Goal: Transaction & Acquisition: Purchase product/service

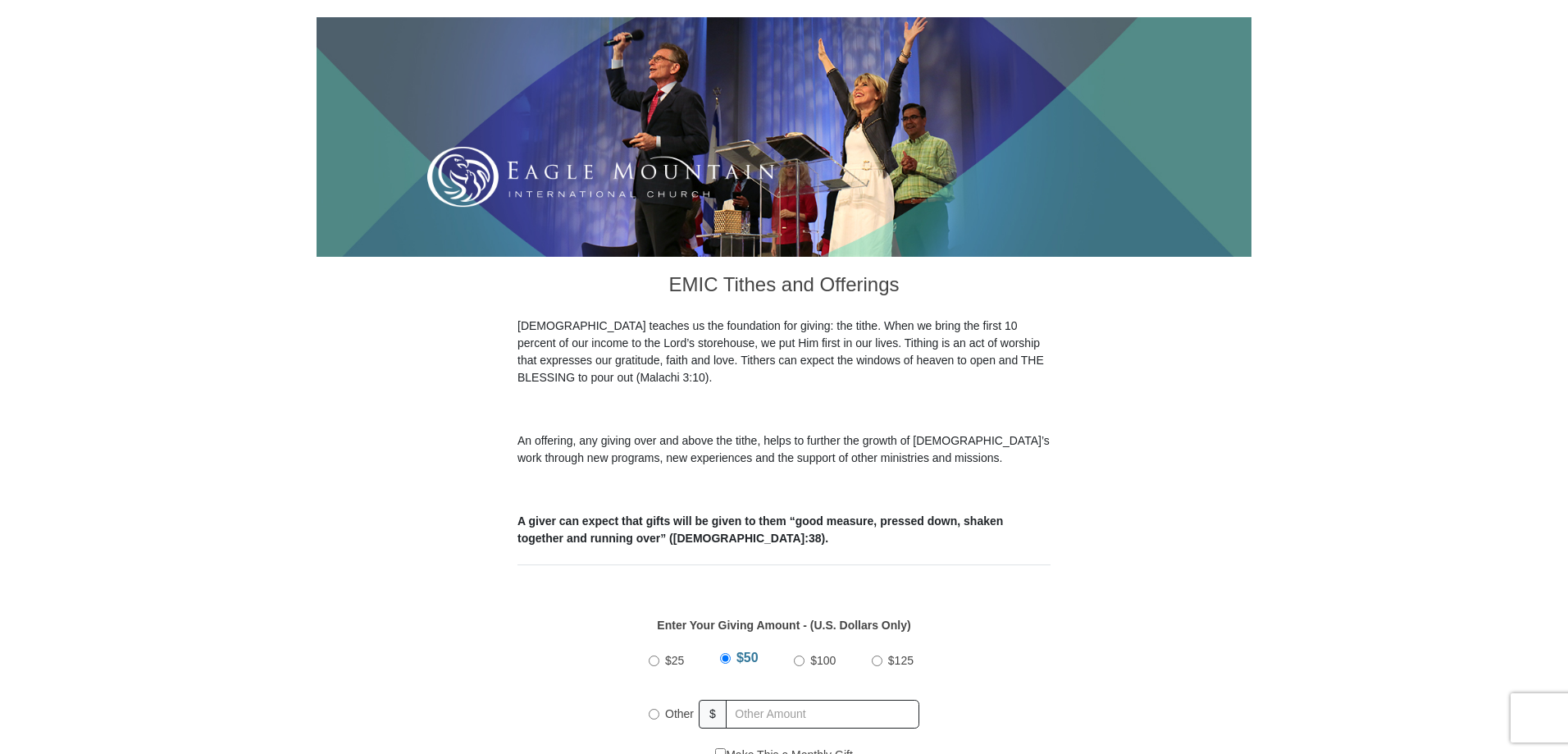
scroll to position [492, 0]
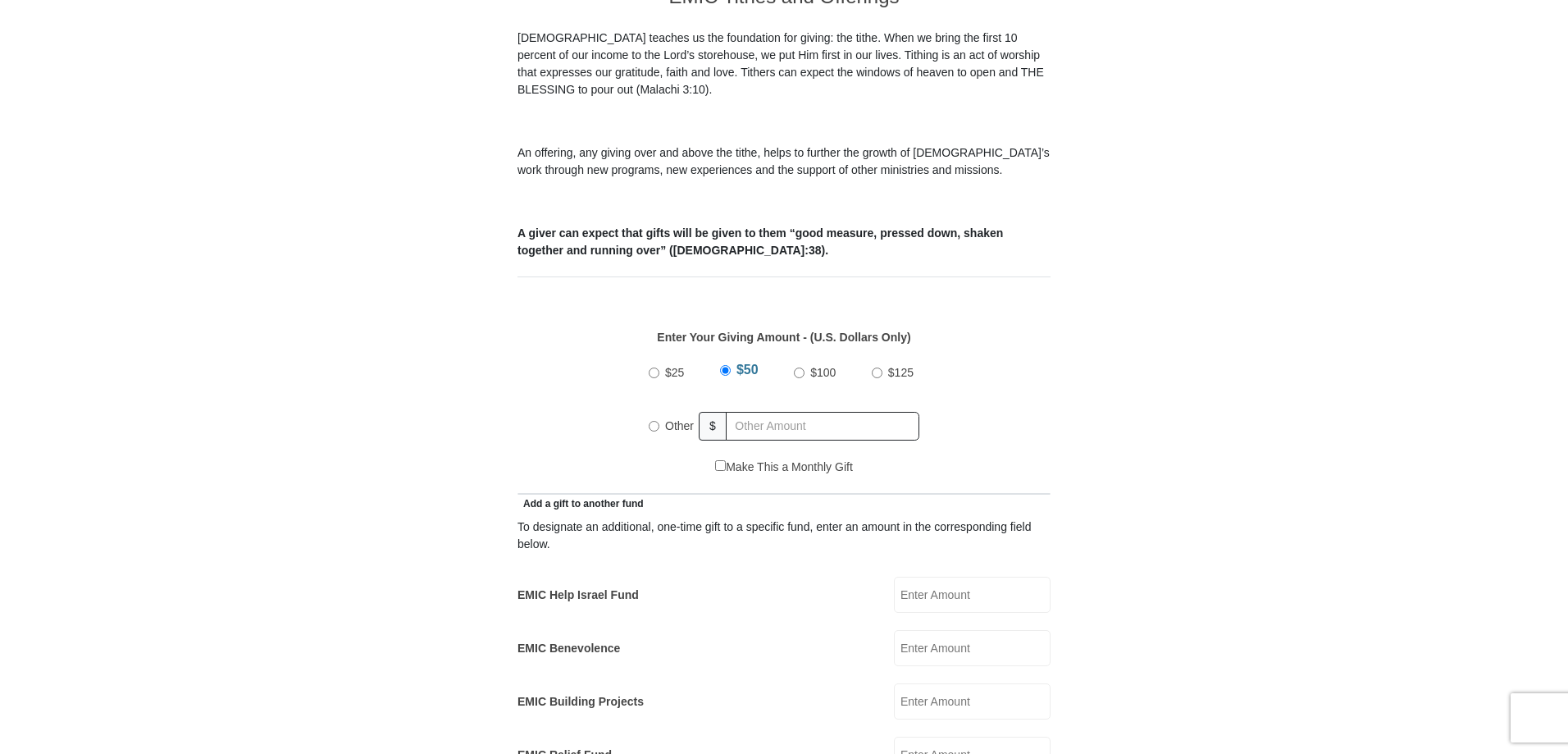
click at [655, 421] on input "Other" at bounding box center [654, 426] width 11 height 11
radio input "true"
type input "130.00"
click at [963, 415] on div "$25 $50 $100 $125 Other $ 130.00" at bounding box center [784, 405] width 516 height 106
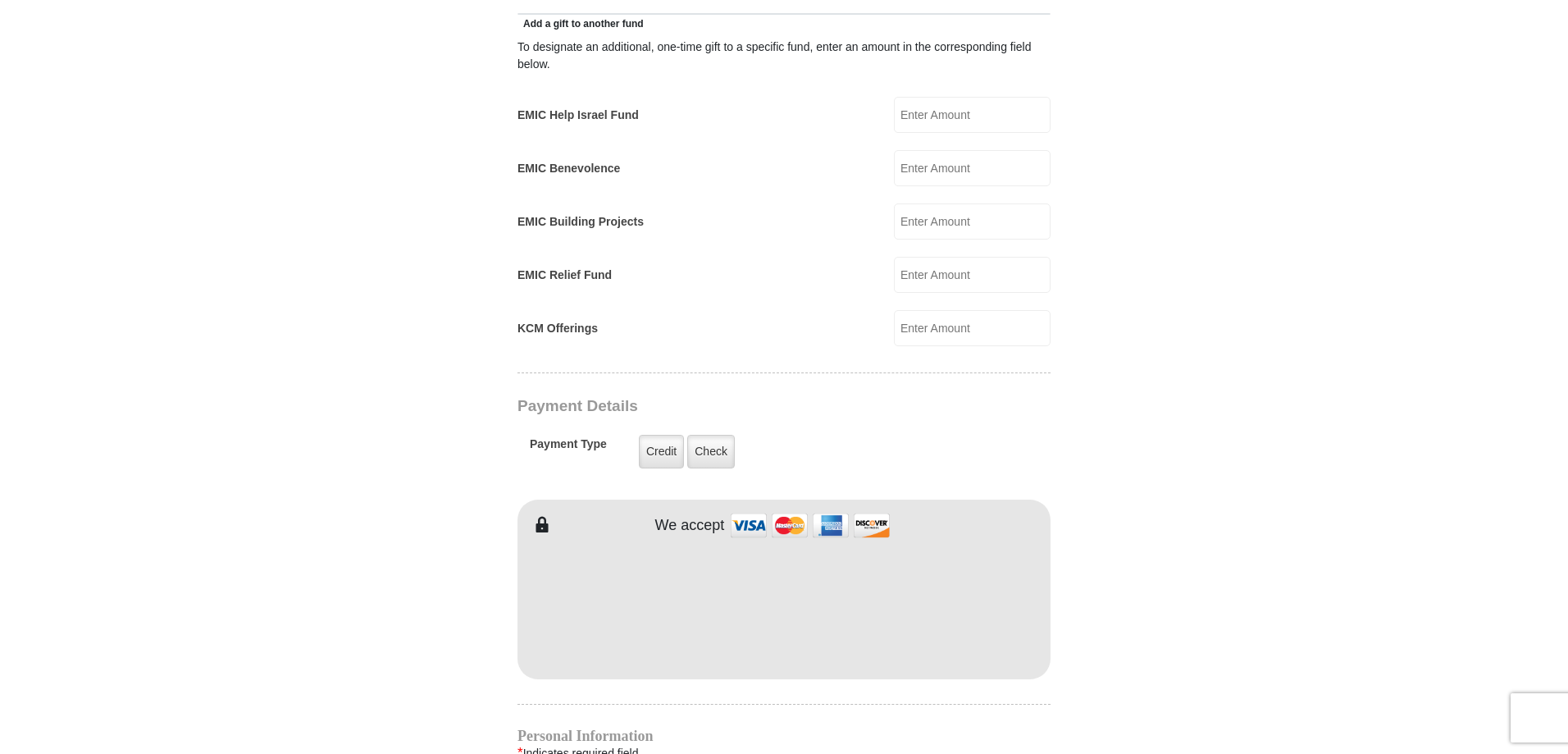
scroll to position [984, 0]
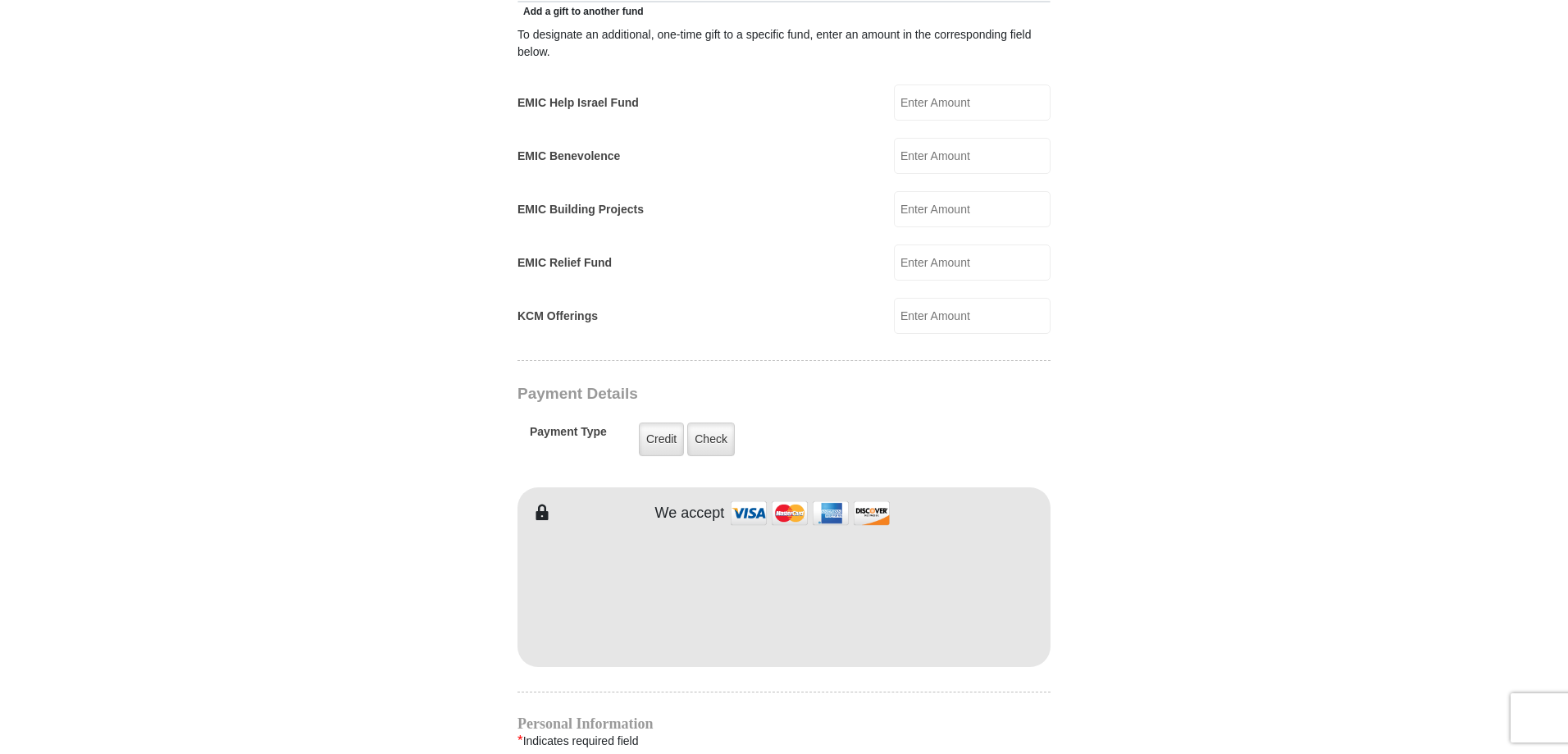
click at [203, 408] on body "[GEOGRAPHIC_DATA][DEMOGRAPHIC_DATA] Online Giving Because of gifts like yours, …" at bounding box center [784, 504] width 1568 height 2976
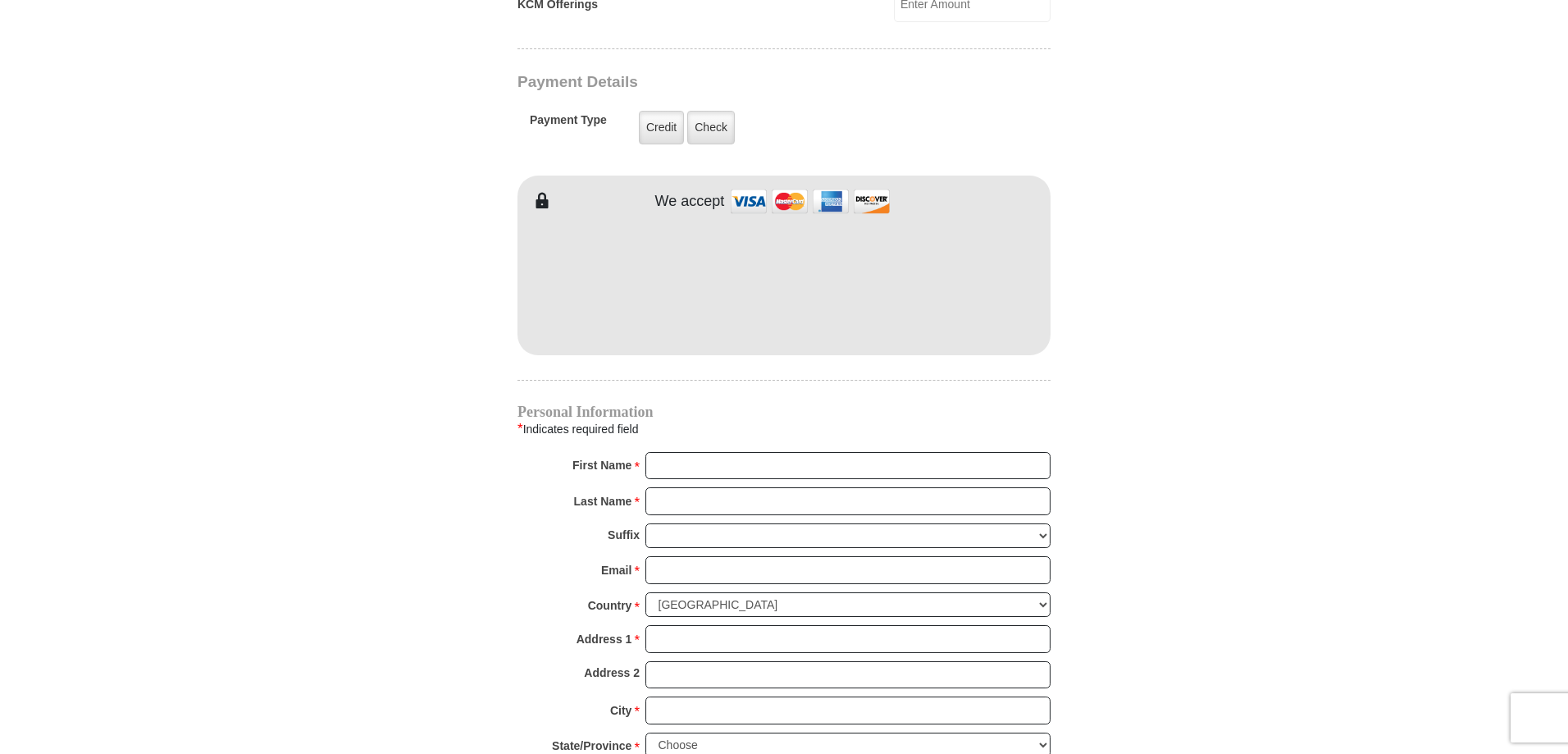
scroll to position [1312, 0]
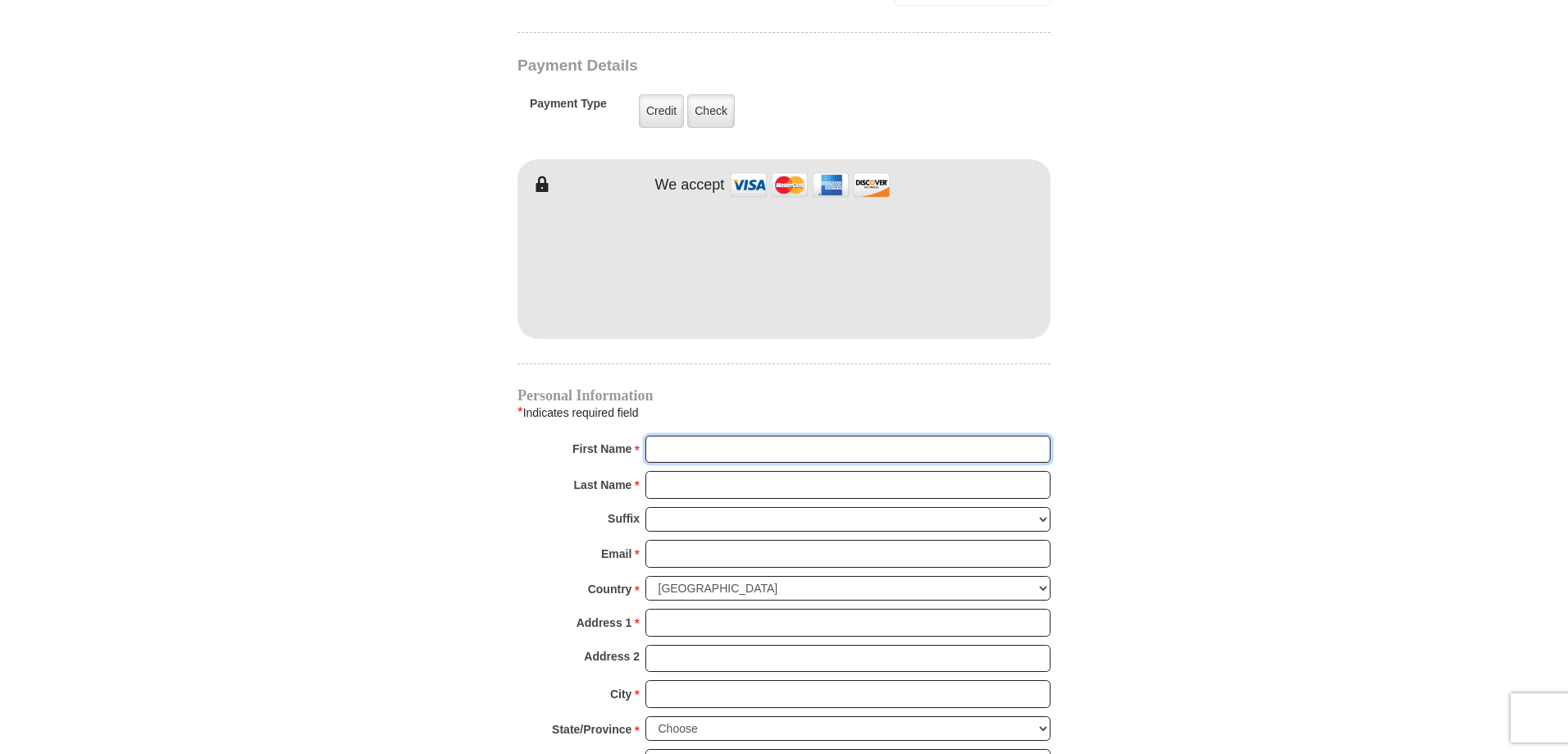
click at [719, 435] on input "First Name *" at bounding box center [847, 449] width 405 height 28
type input "[PERSON_NAME]"
click at [740, 471] on input "Last Name *" at bounding box center [847, 484] width 405 height 28
type input "LEAF"
click at [720, 540] on input "Email *" at bounding box center [847, 553] width 405 height 28
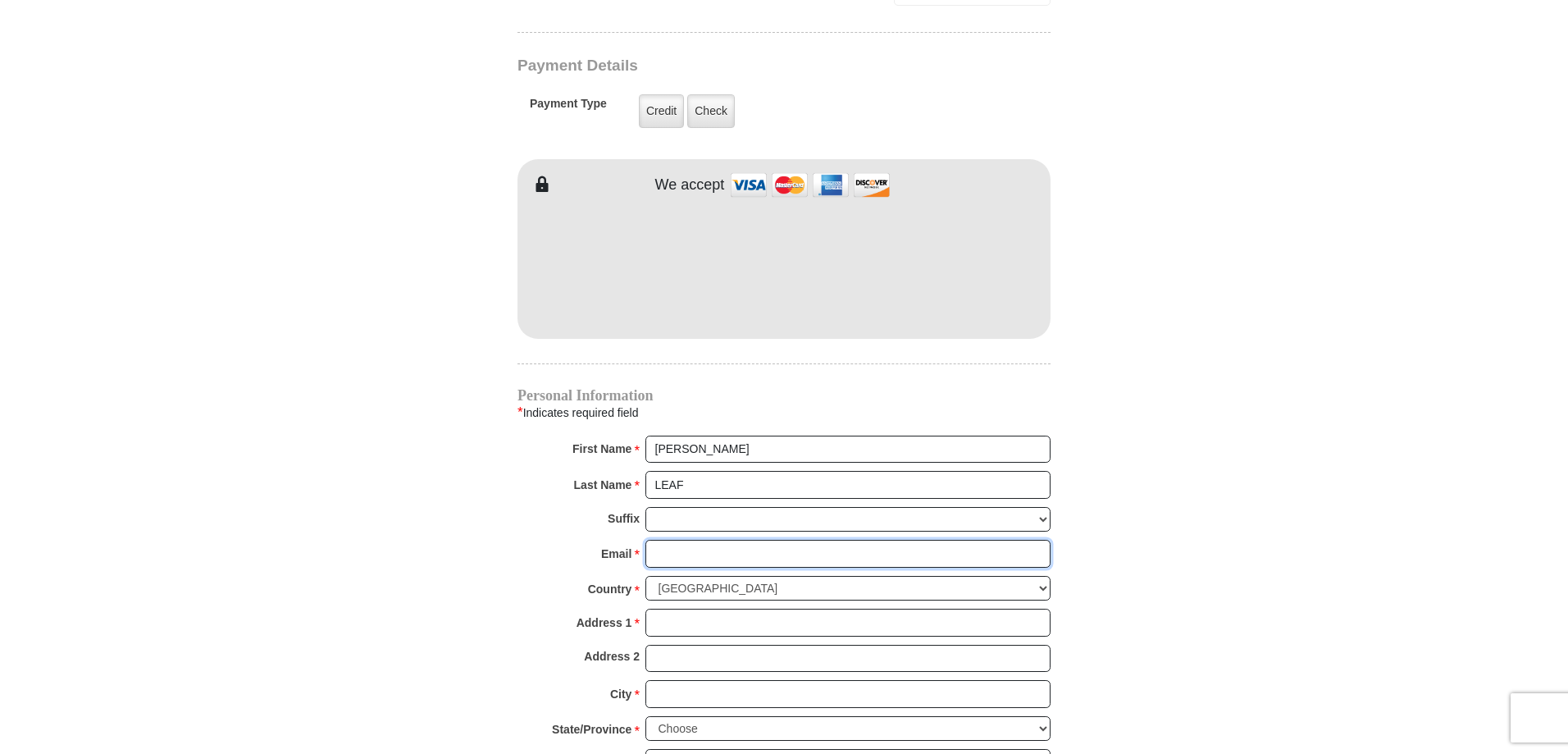
type input "[EMAIL_ADDRESS][DOMAIN_NAME]"
drag, startPoint x: 674, startPoint y: 593, endPoint x: 683, endPoint y: 588, distance: 10.3
click at [674, 588] on div "Personal Information * Indicates required field First Name * [PERSON_NAME] Plea…" at bounding box center [784, 608] width 533 height 439
type input "PO BOX 521"
click at [737, 679] on input "City *" at bounding box center [847, 693] width 405 height 28
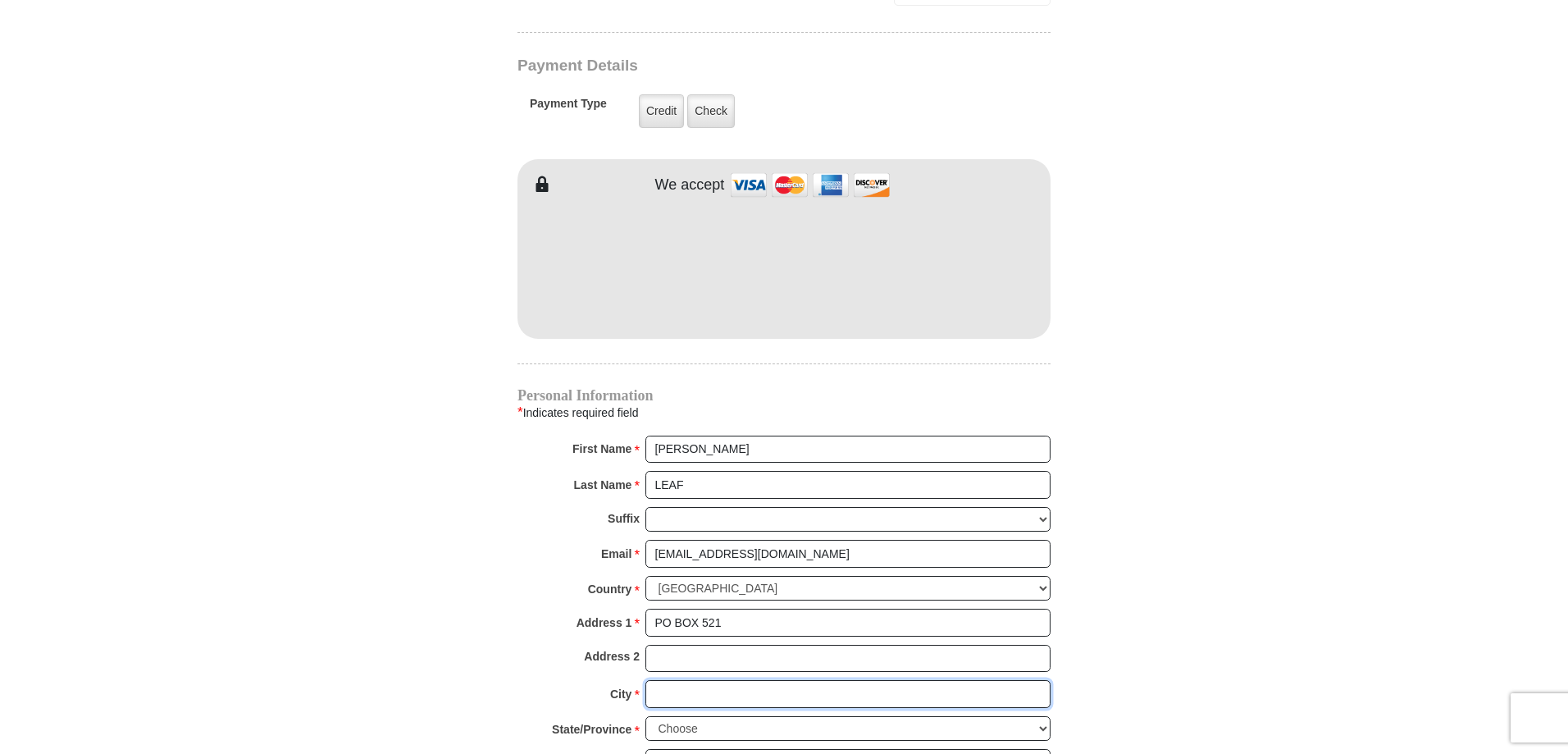
type input "[GEOGRAPHIC_DATA]"
click at [791, 716] on select "Choose [US_STATE] [US_STATE] [US_STATE] [US_STATE] [US_STATE] Armed Forces Amer…" at bounding box center [847, 728] width 405 height 26
select select "WA"
click at [645, 716] on select "Choose [US_STATE] [US_STATE] [US_STATE] [US_STATE] [US_STATE] Armed Forces Amer…" at bounding box center [847, 728] width 405 height 26
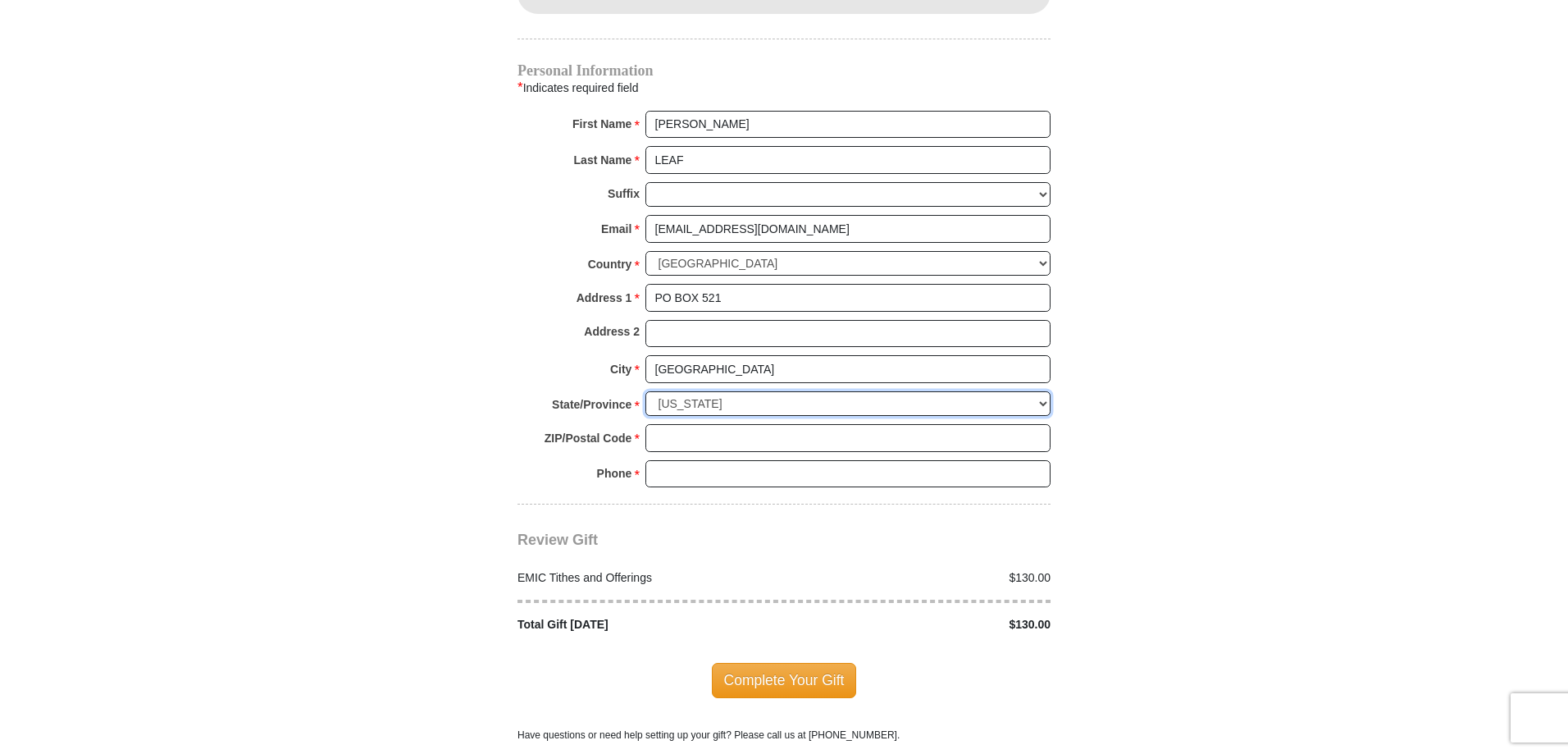
scroll to position [1640, 0]
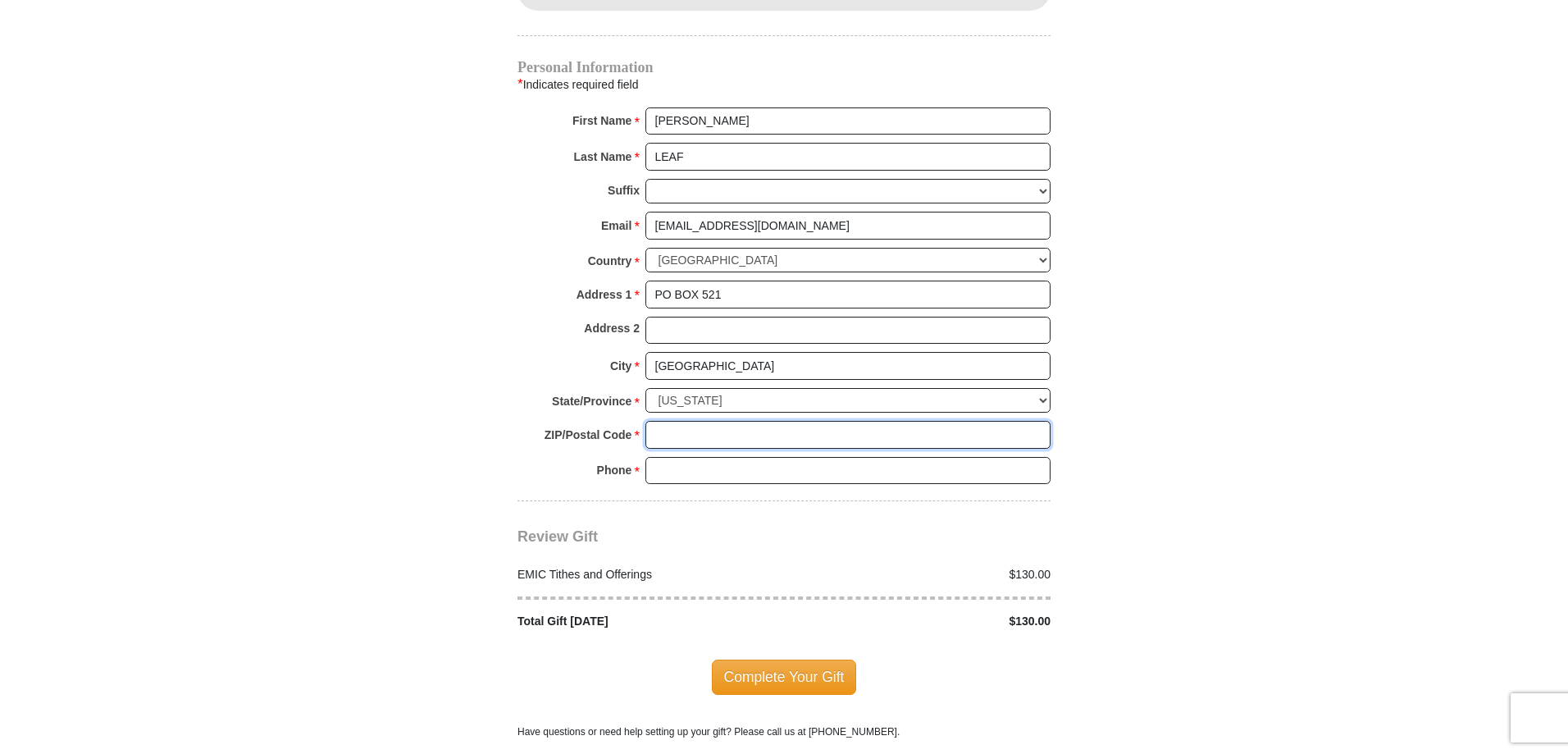
click at [672, 421] on input "ZIP/Postal Code *" at bounding box center [847, 434] width 405 height 28
type input "99019"
click at [768, 456] on input "Phone * *" at bounding box center [847, 470] width 405 height 28
type input "[PHONE_NUMBER]"
click at [754, 659] on span "Complete Your Gift" at bounding box center [785, 676] width 146 height 34
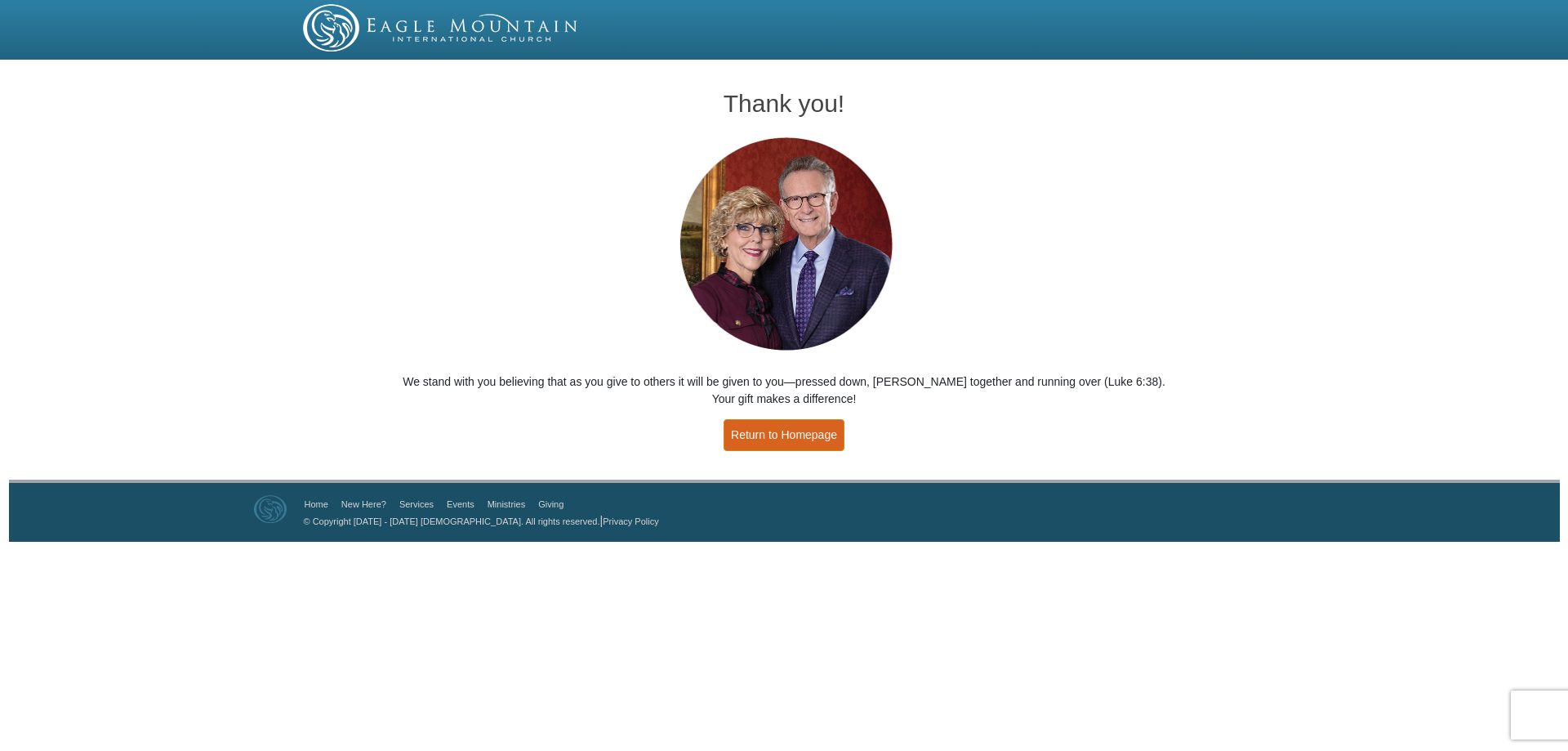
click at [781, 431] on link "Return to Homepage" at bounding box center [784, 435] width 121 height 31
